Goal: Information Seeking & Learning: Check status

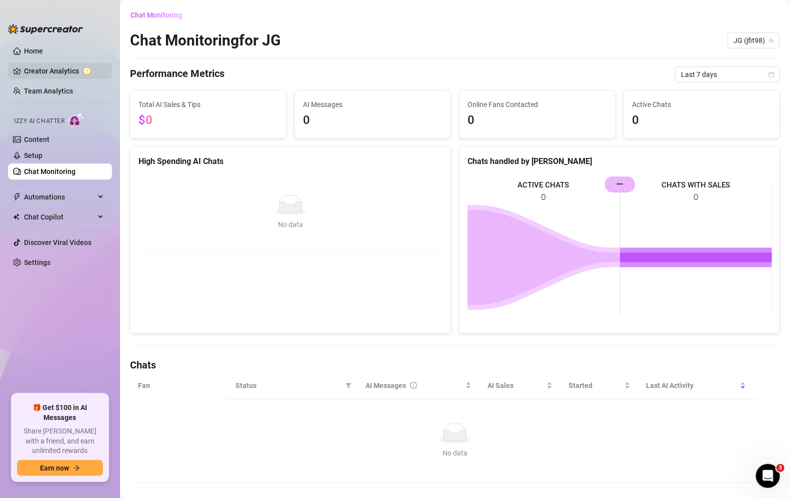
click at [47, 70] on link "Creator Analytics" at bounding box center [64, 71] width 80 height 16
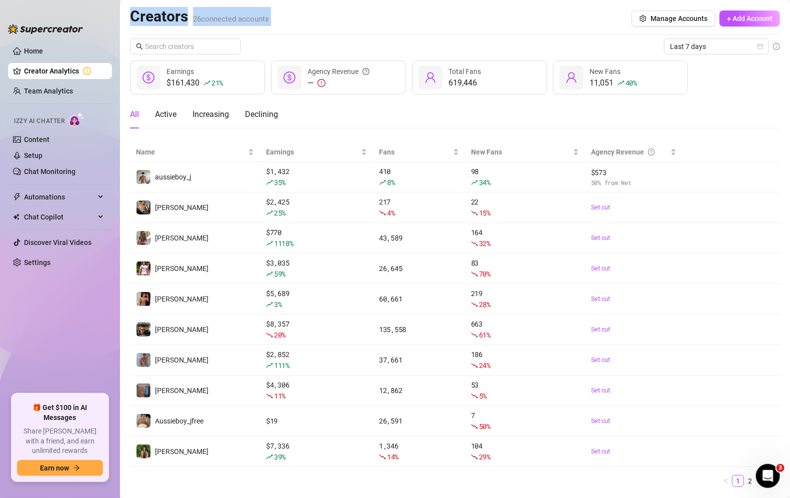
drag, startPoint x: 476, startPoint y: 1, endPoint x: 407, endPoint y: -1, distance: 69.1
click at [407, 0] on main "Creators 26 connected accounts Manage Accounts + Add Account Last 7 days $161,4…" at bounding box center [455, 262] width 670 height 525
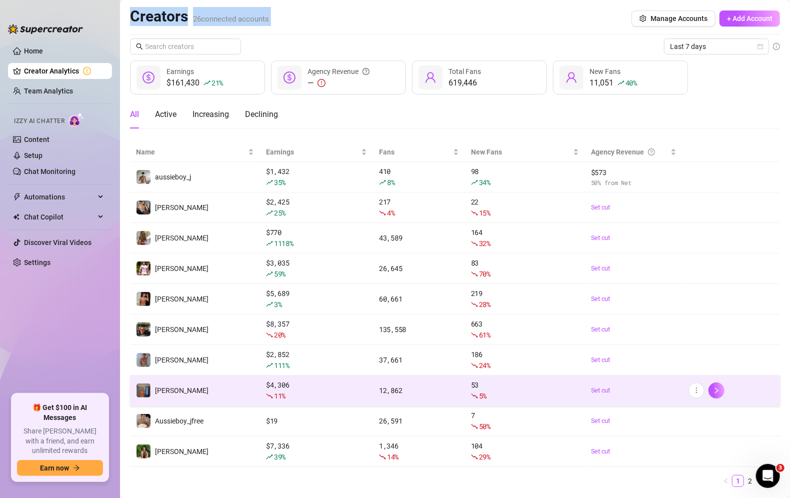
scroll to position [25, 0]
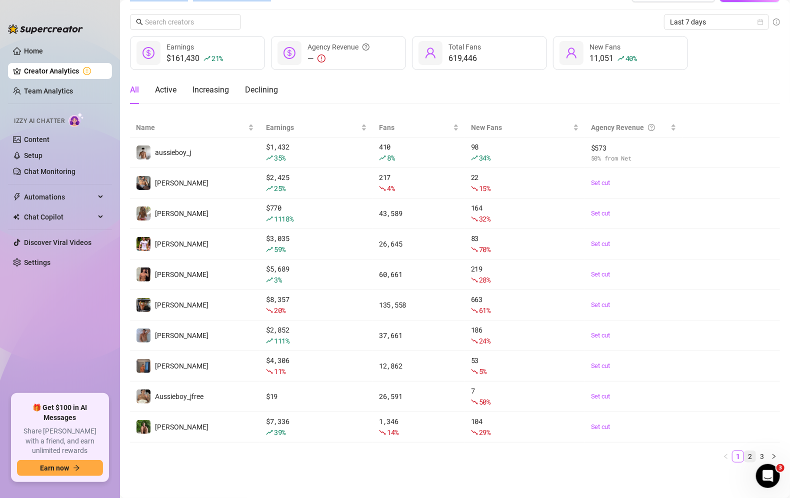
click at [749, 451] on link "2" at bounding box center [750, 456] width 11 height 11
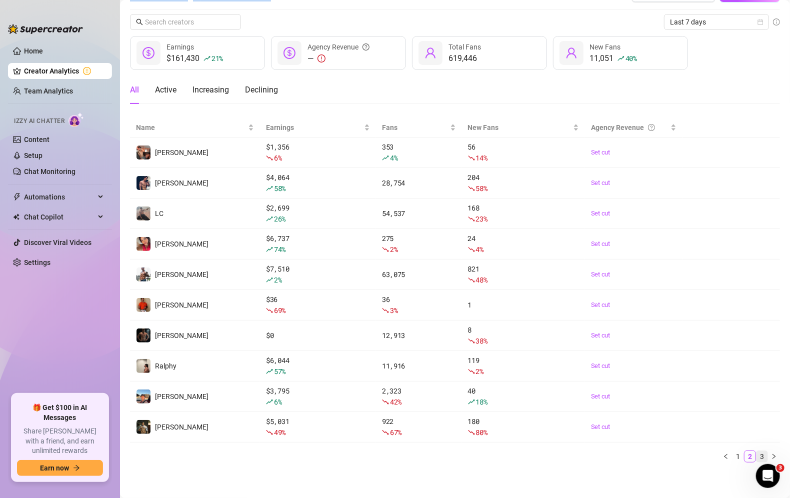
click at [765, 454] on link "3" at bounding box center [762, 456] width 11 height 11
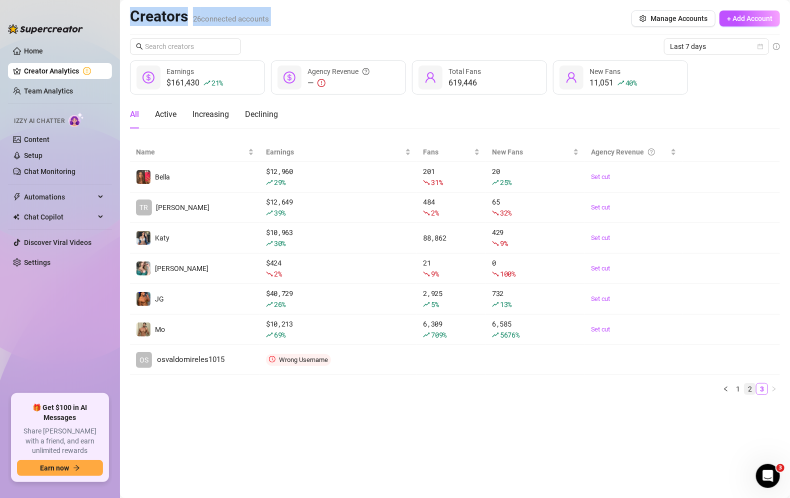
click at [749, 387] on link "2" at bounding box center [750, 389] width 11 height 11
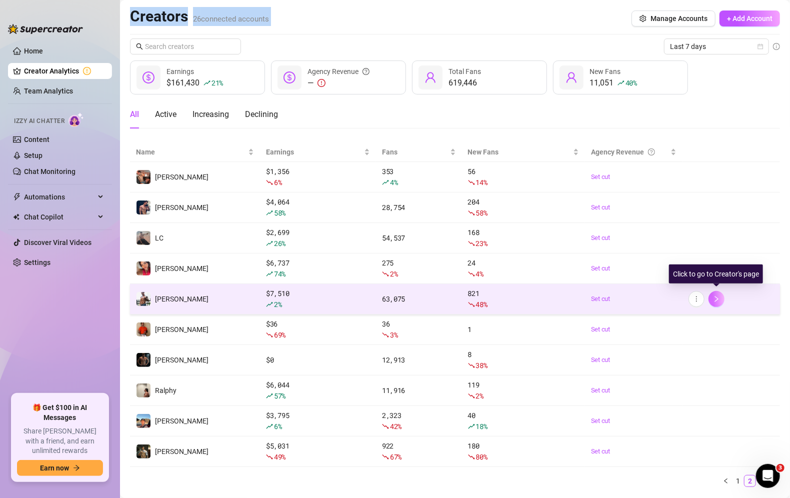
click at [715, 298] on icon "right" at bounding box center [716, 299] width 7 height 7
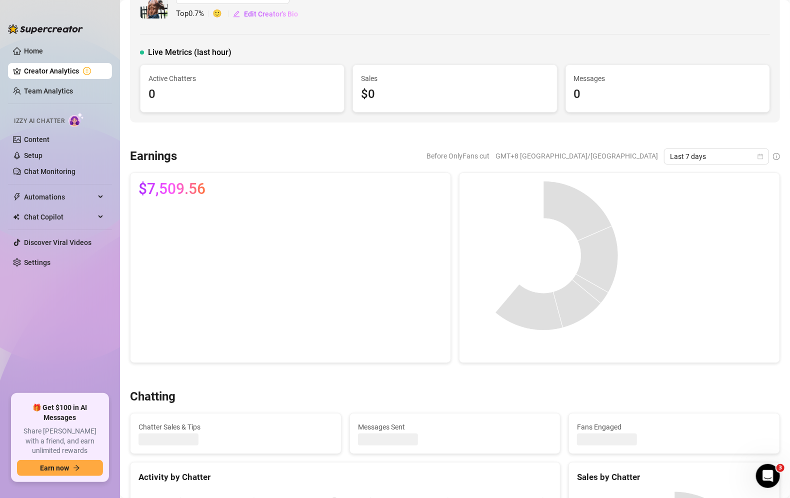
scroll to position [6, 0]
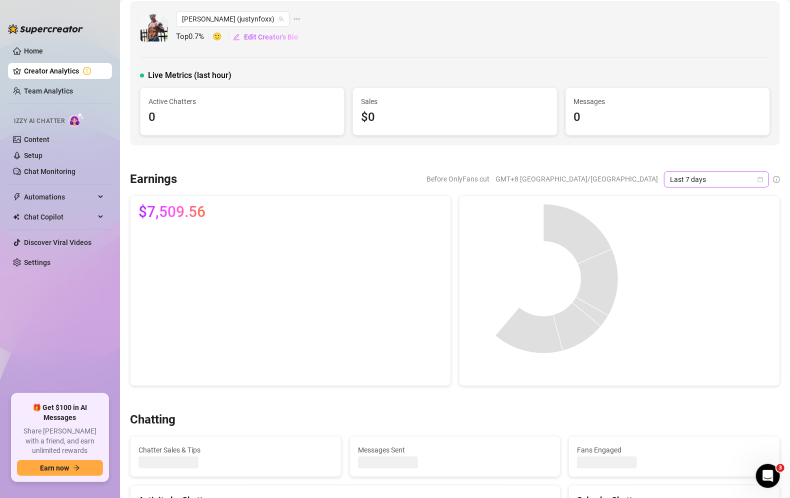
click at [737, 180] on span "Last 7 days" at bounding box center [716, 179] width 93 height 15
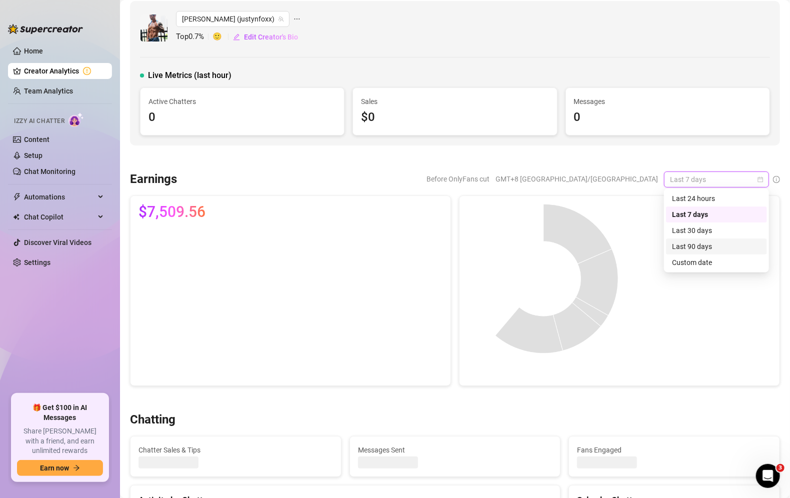
click at [727, 250] on div "Last 90 days" at bounding box center [716, 246] width 89 height 11
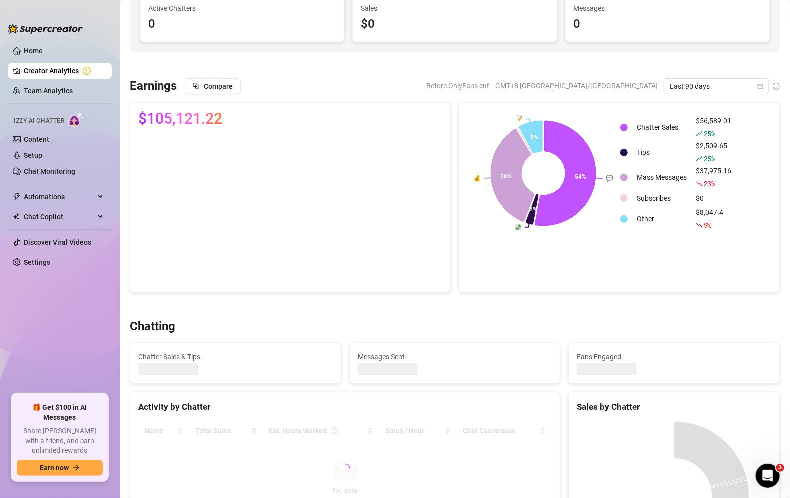
scroll to position [98, 0]
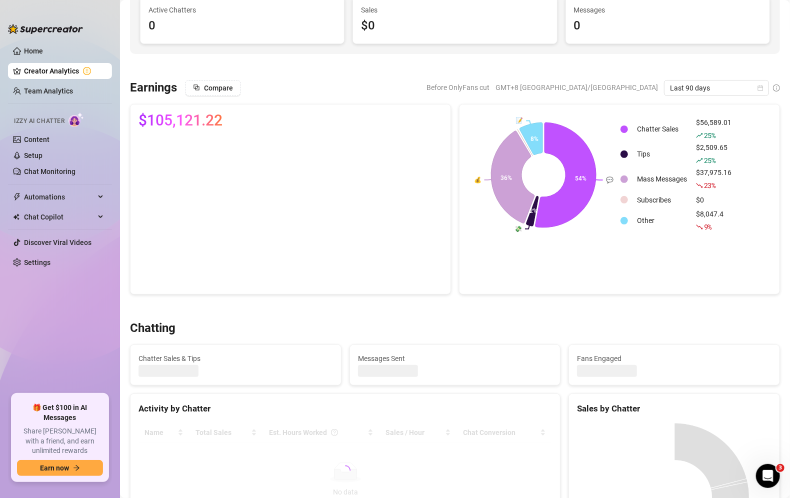
click at [548, 387] on div "Chatting Chatter Sales & Tips Messages Sent Fans Engaged Activity by Chatter Na…" at bounding box center [455, 451] width 658 height 261
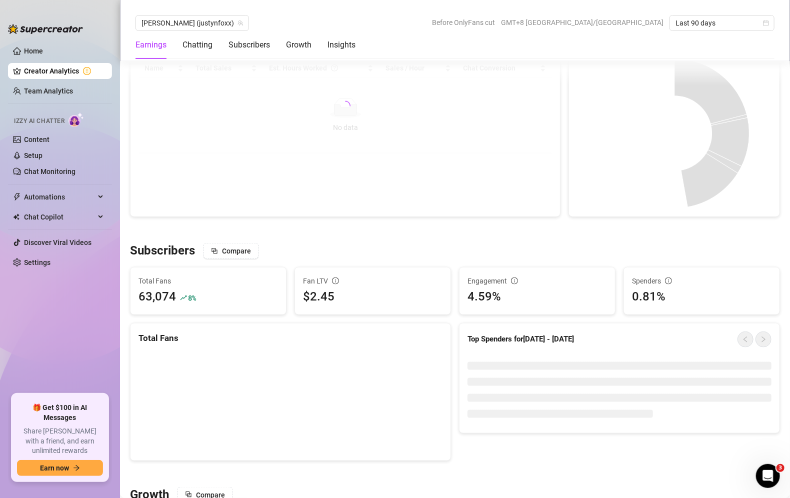
scroll to position [473, 0]
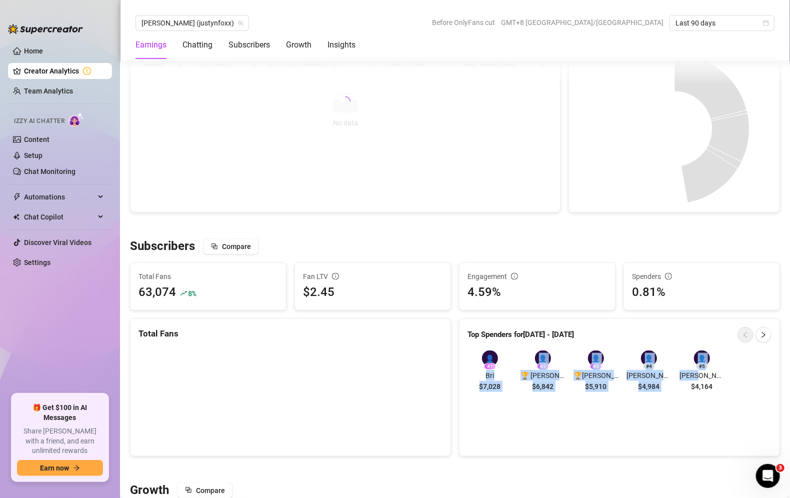
drag, startPoint x: 732, startPoint y: 384, endPoint x: 467, endPoint y: 369, distance: 265.6
click at [468, 369] on div "👤 # 1 Bri $7,028 👤 # 2 🏆 [PERSON_NAME] VIP $6,842 👤 # 3 🏆[PERSON_NAME] / CHARGE…" at bounding box center [620, 373] width 305 height 45
copy div "Bri $7,028 👤 # 2 🏆 [PERSON_NAME] VIP $6,842 👤 # 3 🏆[PERSON_NAME] / CHARGEBACK /…"
click at [766, 332] on icon "right" at bounding box center [763, 335] width 7 height 7
drag, startPoint x: 730, startPoint y: 384, endPoint x: 469, endPoint y: 364, distance: 262.4
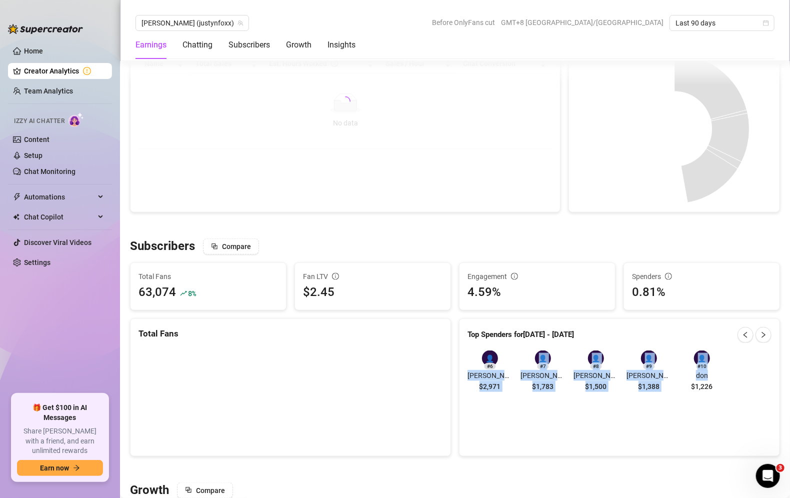
click at [469, 364] on div "👤 # 6 [PERSON_NAME] $2,971 👤 # 7 [PERSON_NAME] $1,783 👤 # 8 [PERSON_NAME] $1,50…" at bounding box center [620, 373] width 305 height 45
copy div "[PERSON_NAME] $2,971 👤 # 7 [PERSON_NAME] $1,783 👤 # 8 [PERSON_NAME] $1,500 👤 # …"
click at [762, 331] on span "button" at bounding box center [763, 335] width 7 height 8
drag, startPoint x: 724, startPoint y: 382, endPoint x: 475, endPoint y: 372, distance: 248.8
click at [475, 372] on div "👤 # 11 Callum $1,126 👤 # 12 [PERSON_NAME] $1,074 👤 # 13 Case $1,005 👤 # 14 [PER…" at bounding box center [620, 373] width 305 height 45
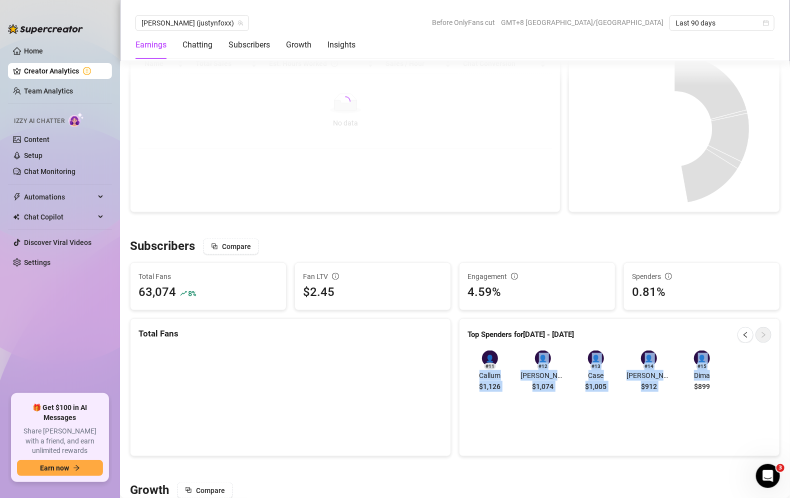
copy div "Callum $1,126 👤 # 12 [PERSON_NAME] $1,074 👤 # 13 Case $1,005 👤 # 14 [PERSON_NAM…"
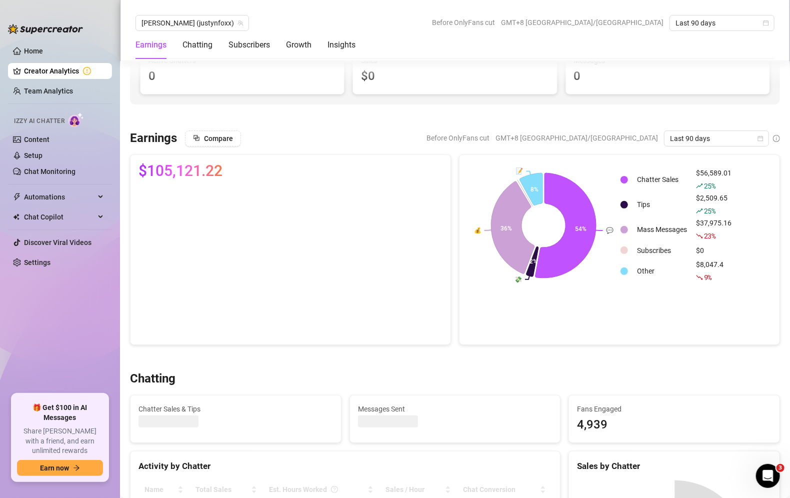
scroll to position [0, 0]
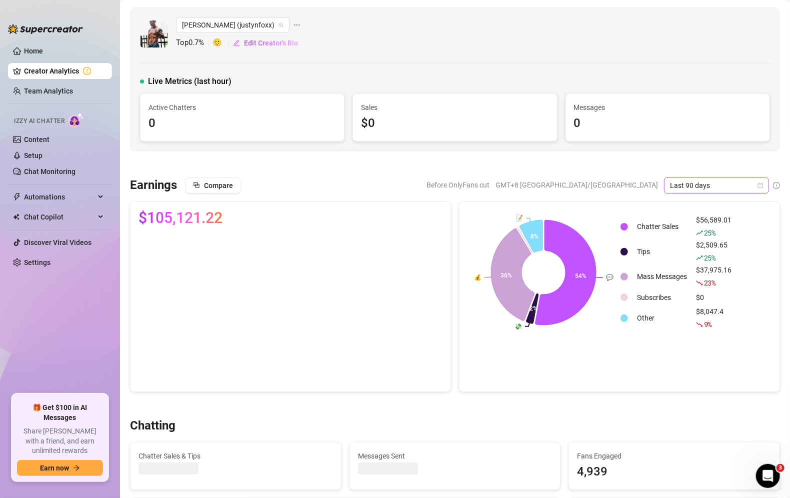
click at [712, 182] on span "Last 90 days" at bounding box center [716, 185] width 93 height 15
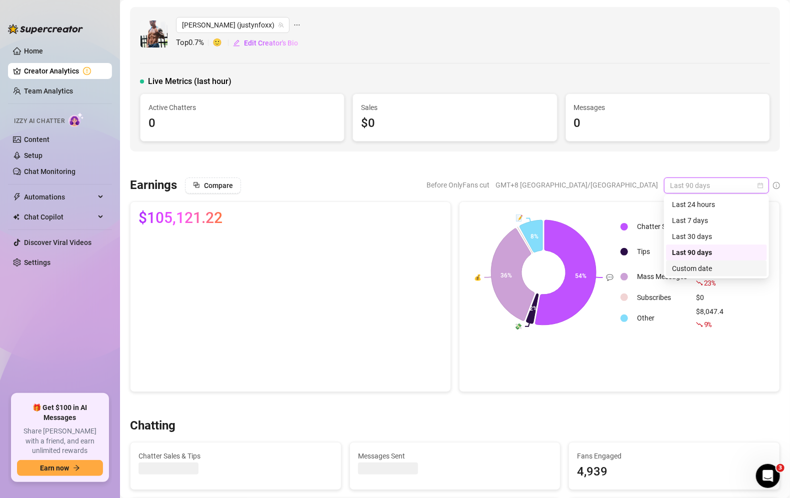
click at [699, 266] on div "Custom date" at bounding box center [716, 268] width 89 height 11
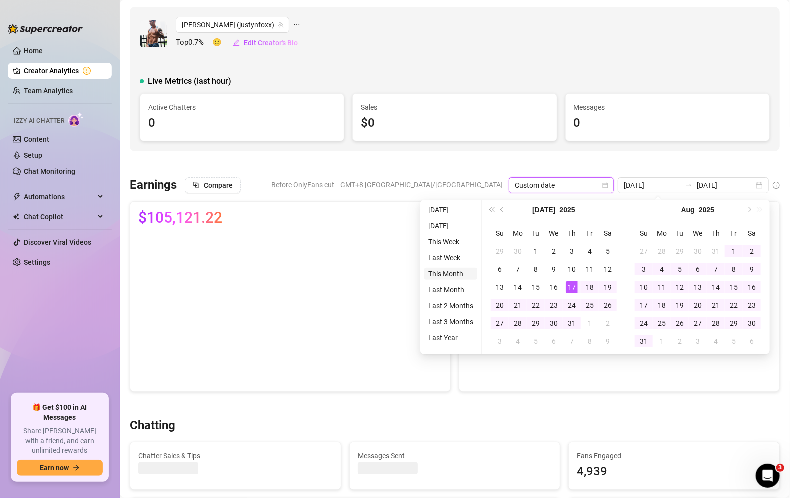
type input "[DATE]"
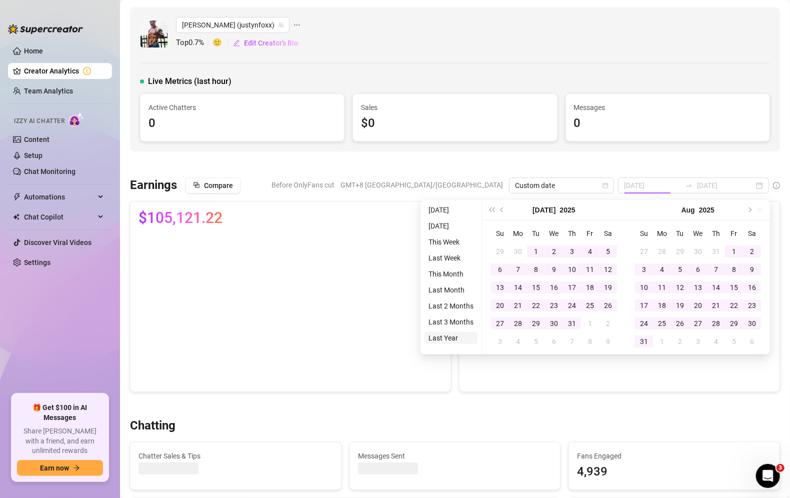
click at [453, 333] on li "Last Year" at bounding box center [451, 338] width 53 height 12
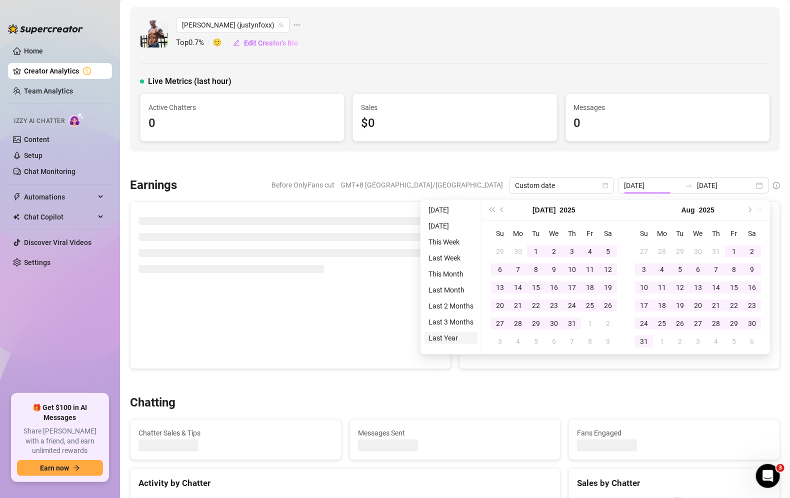
type input "[DATE]"
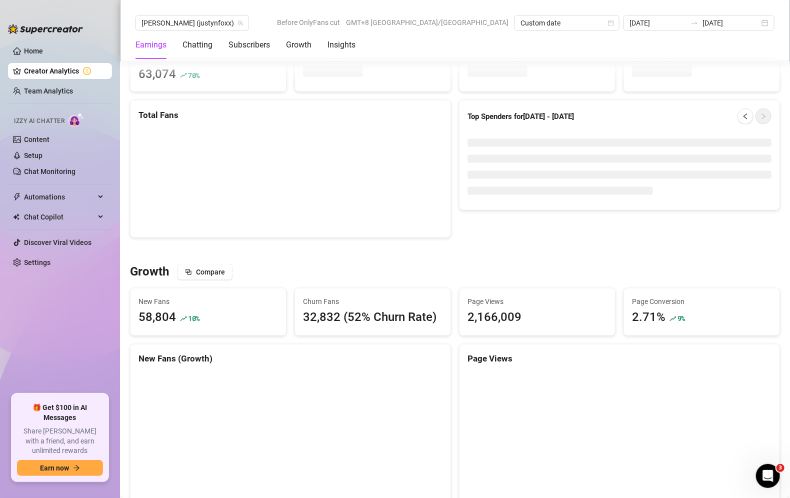
scroll to position [685, 0]
